Goal: Information Seeking & Learning: Check status

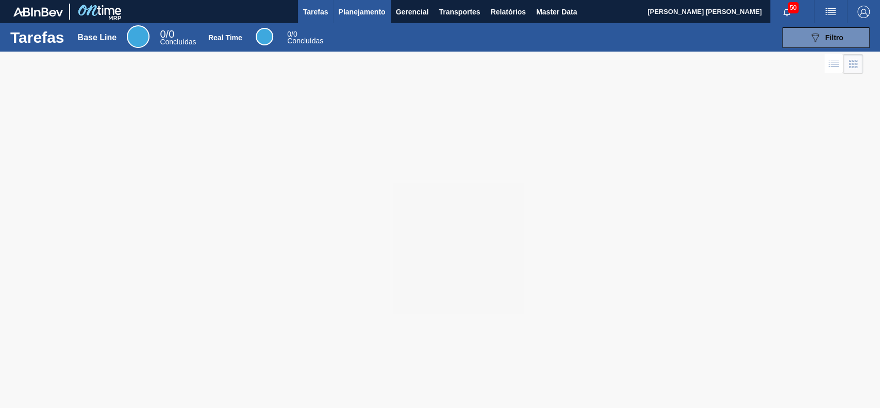
click at [352, 9] on span "Planejamento" at bounding box center [361, 12] width 47 height 12
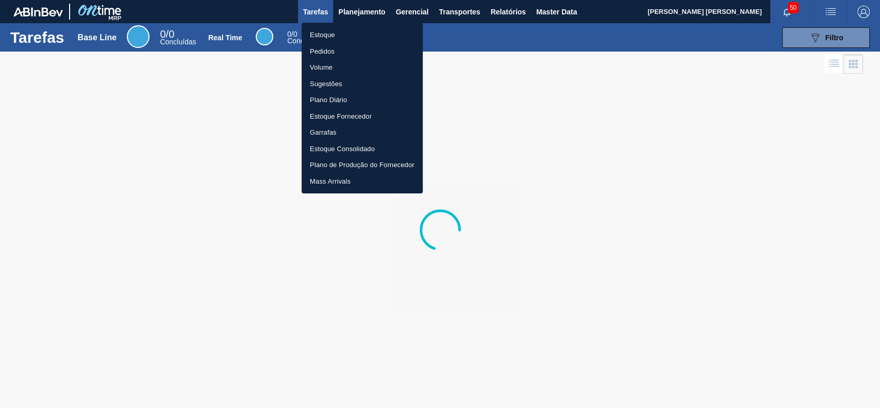
click at [332, 35] on li "Estoque" at bounding box center [361, 35] width 121 height 16
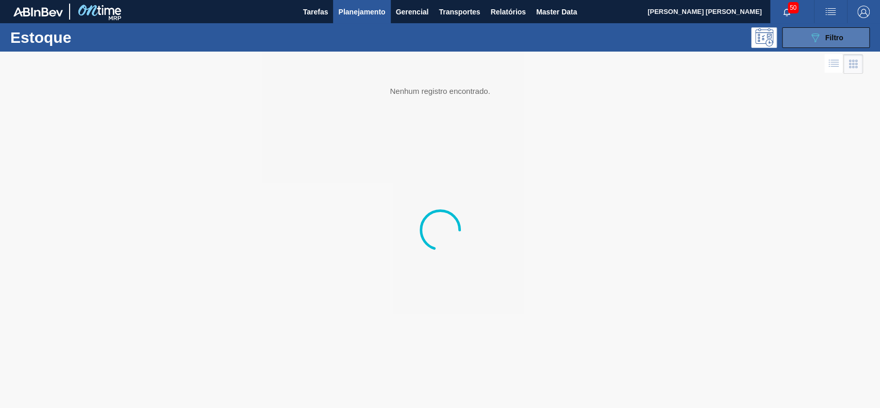
click at [805, 29] on button "089F7B8B-B2A5-4AFE-B5C0-19BA573D28AC Filtro" at bounding box center [826, 37] width 88 height 21
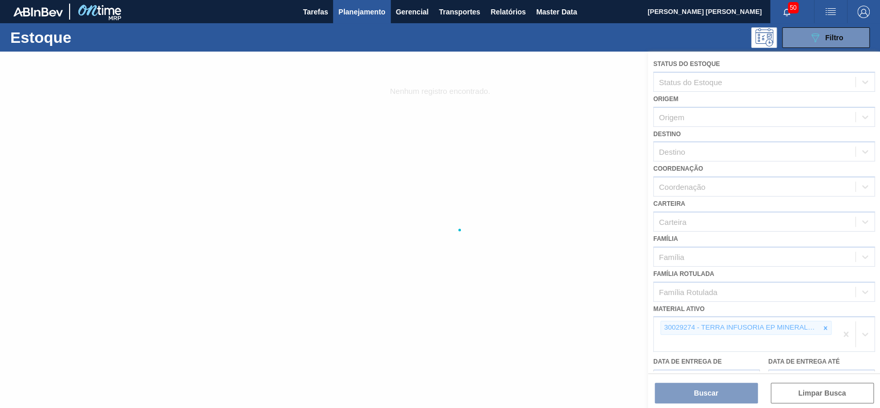
click at [821, 328] on div at bounding box center [440, 230] width 880 height 356
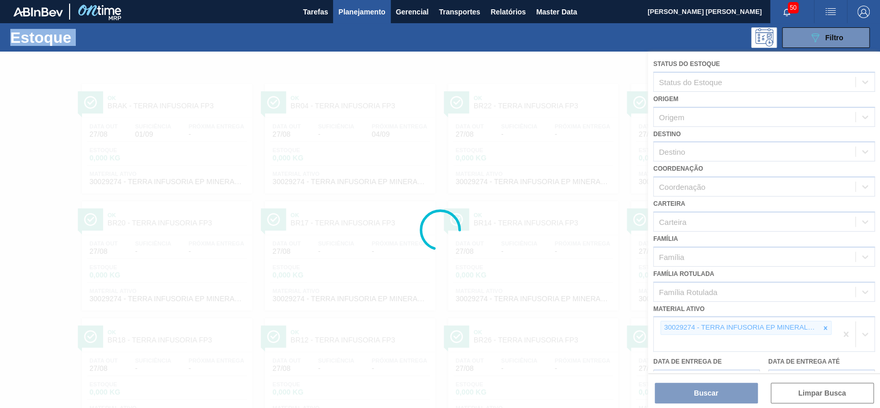
click at [821, 328] on div at bounding box center [440, 230] width 880 height 356
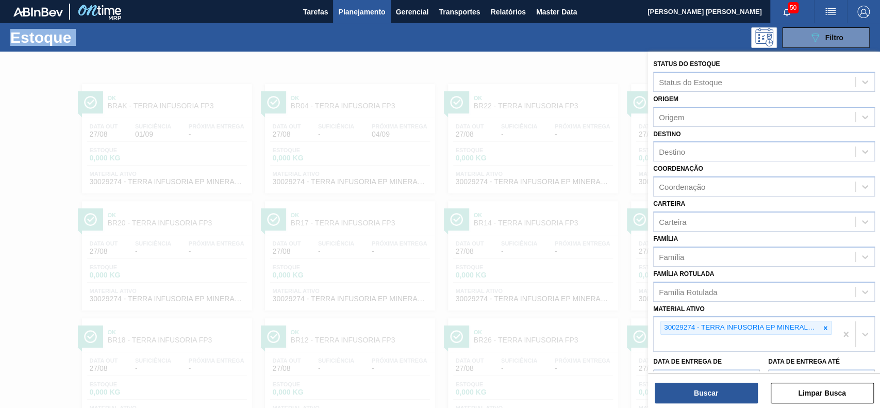
click at [821, 328] on icon at bounding box center [824, 327] width 7 height 7
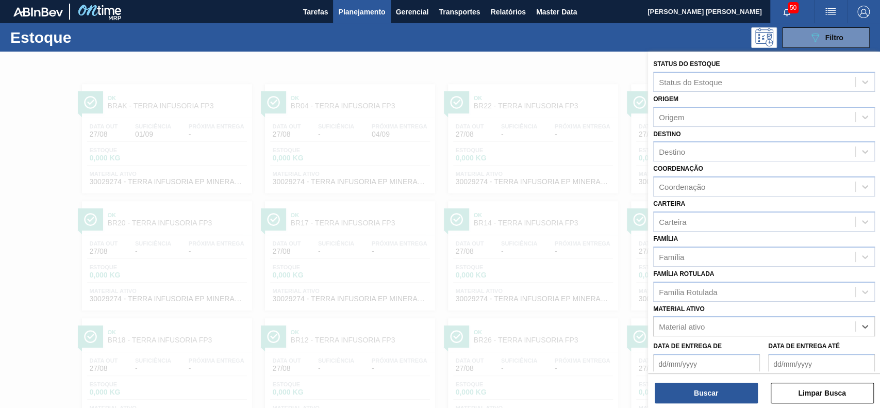
paste ativo "30019087"
type ativo "30019087"
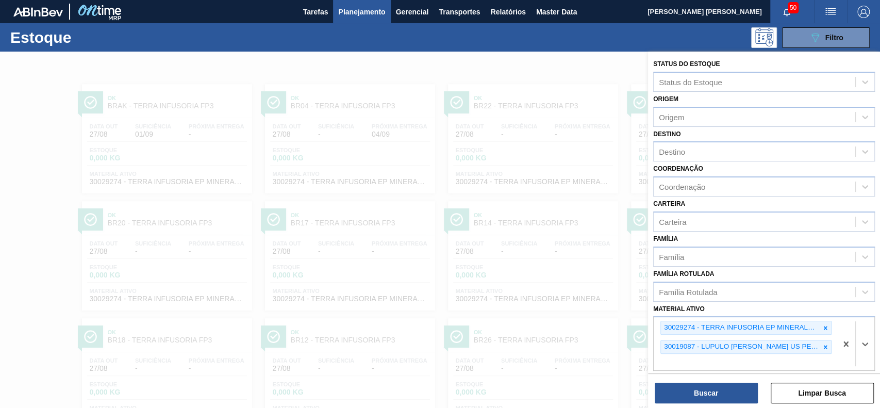
click at [821, 328] on icon at bounding box center [824, 327] width 7 height 7
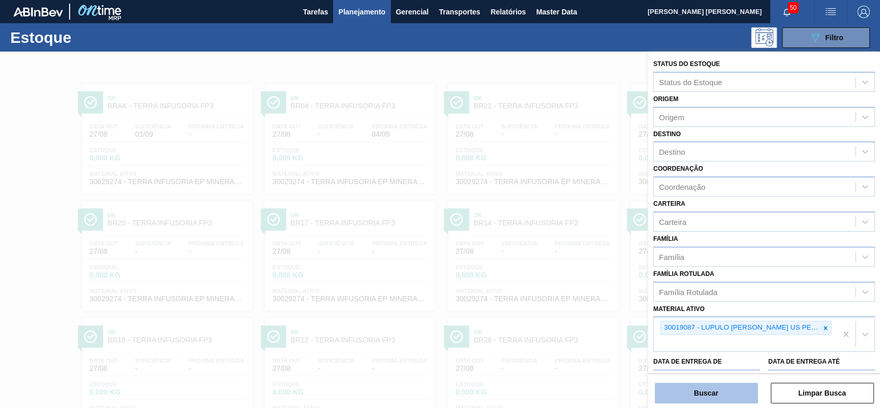
click at [729, 390] on button "Buscar" at bounding box center [705, 392] width 103 height 21
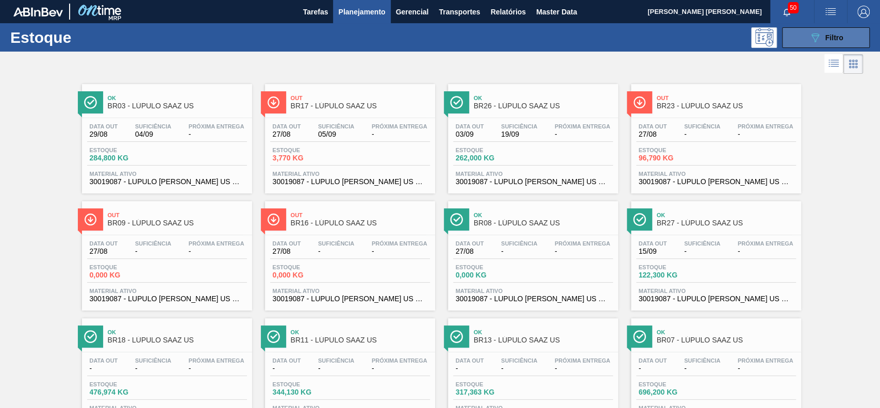
click at [812, 29] on div "Estoque 089F7B8B-B2A5-4AFE-B5C0-19BA573D28AC Filtro" at bounding box center [440, 37] width 880 height 28
click at [810, 31] on icon "089F7B8B-B2A5-4AFE-B5C0-19BA573D28AC" at bounding box center [814, 37] width 12 height 12
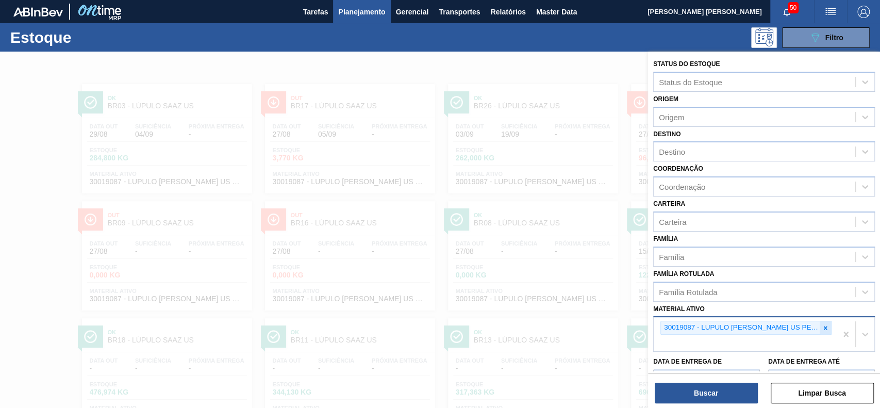
click at [829, 330] on div at bounding box center [824, 327] width 11 height 13
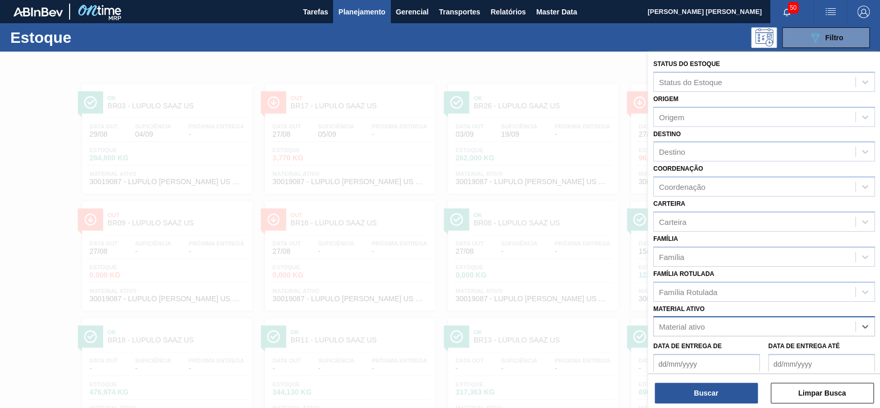
paste ativo "30003602"
type ativo "30003602"
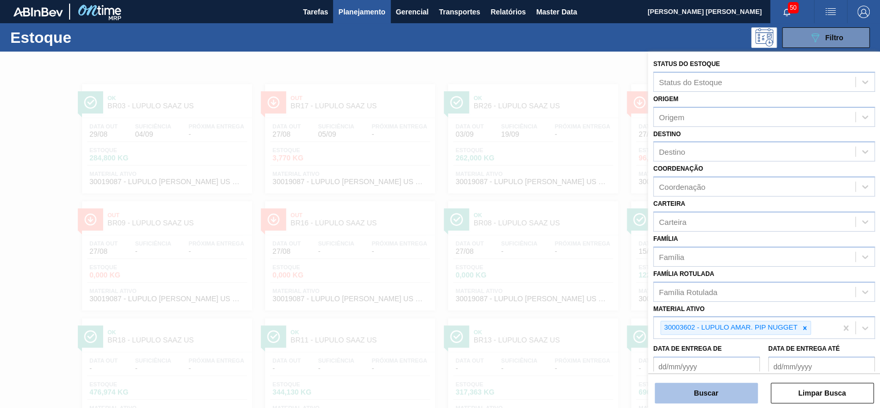
click at [718, 399] on button "Buscar" at bounding box center [705, 392] width 103 height 21
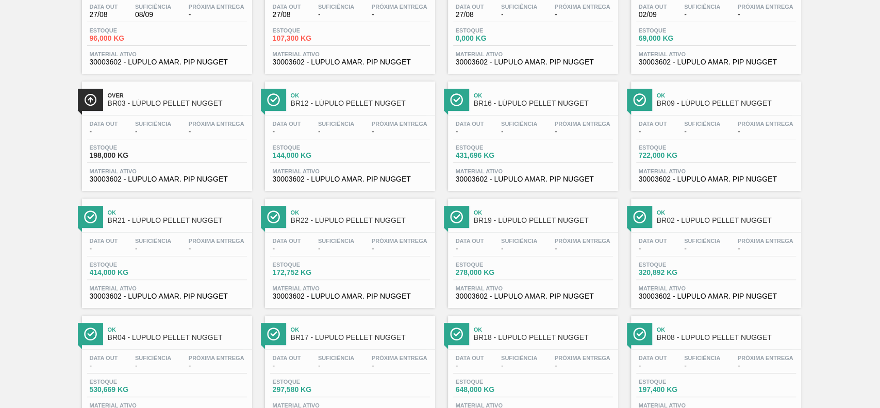
scroll to position [164, 0]
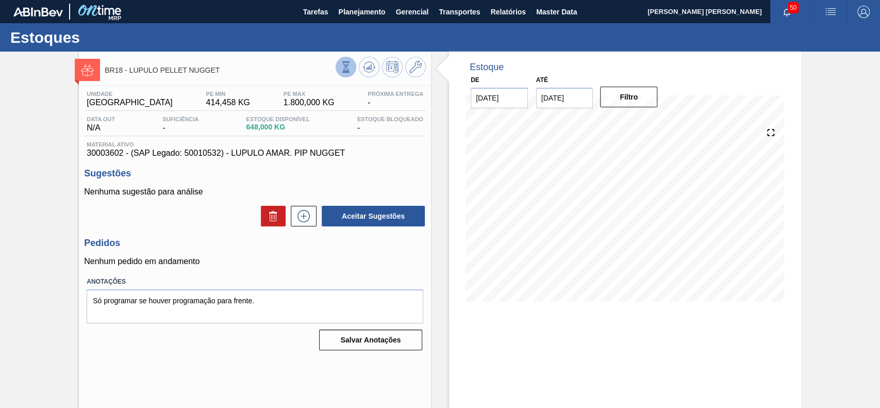
click at [342, 61] on icon at bounding box center [345, 61] width 7 height 1
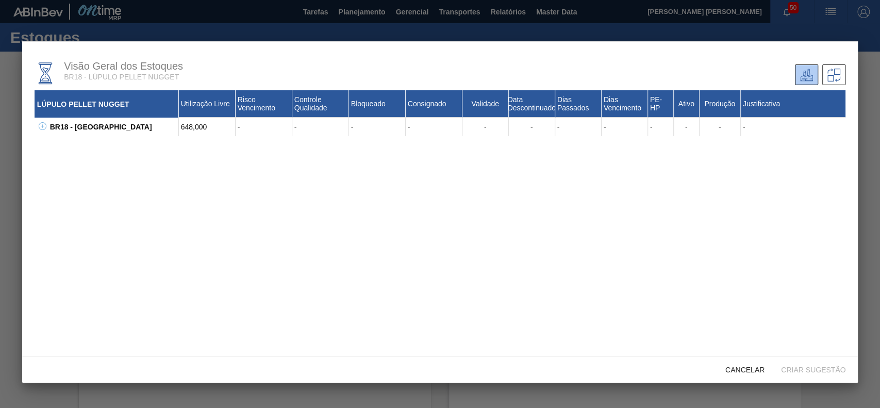
click at [46, 128] on icon at bounding box center [43, 126] width 8 height 8
click at [54, 150] on button at bounding box center [53, 145] width 10 height 10
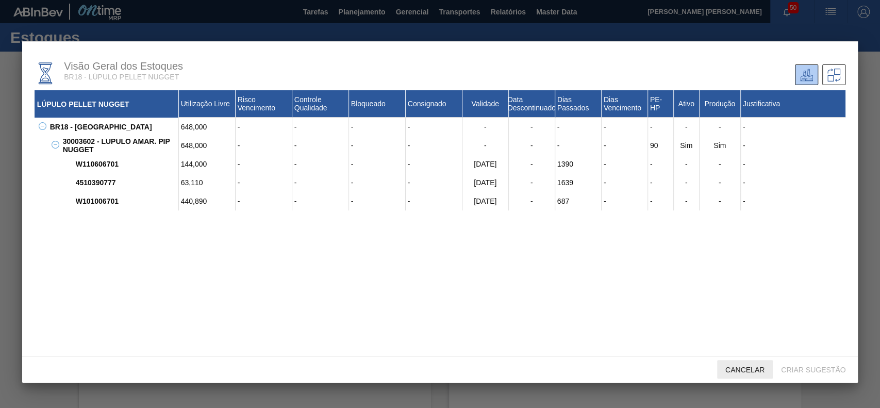
click at [746, 368] on span "Cancelar" at bounding box center [745, 369] width 56 height 8
